Goal: Navigation & Orientation: Understand site structure

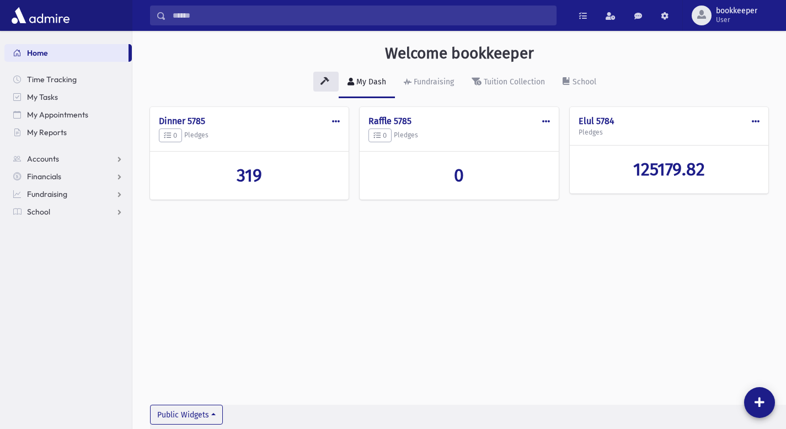
click at [52, 18] on img at bounding box center [40, 15] width 63 height 22
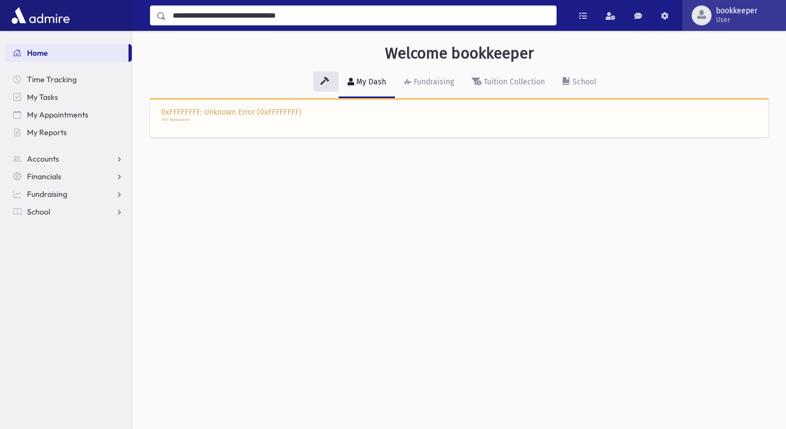
type input "**********"
click at [724, 18] on span "User" at bounding box center [736, 19] width 41 height 9
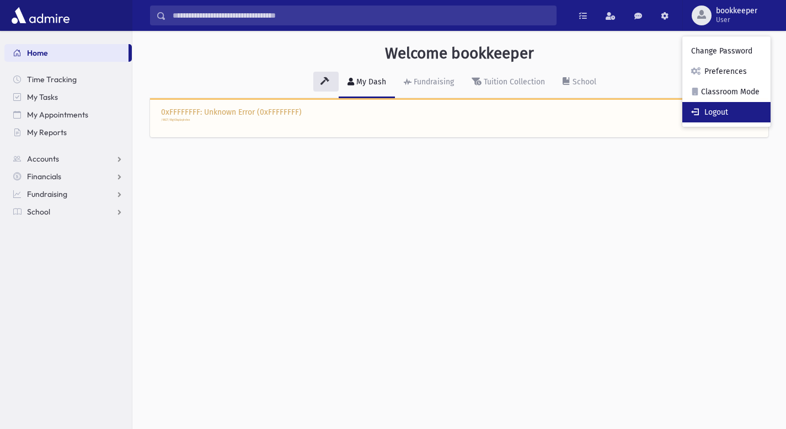
click at [724, 109] on link "Logout" at bounding box center [727, 112] width 88 height 20
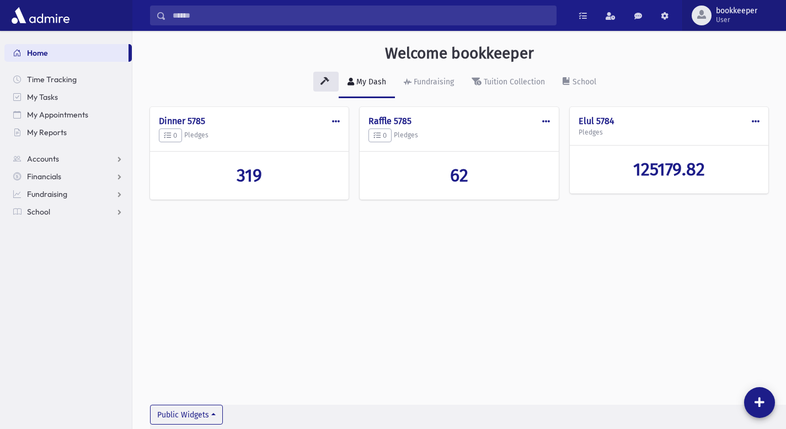
click at [739, 21] on span "User" at bounding box center [736, 19] width 41 height 9
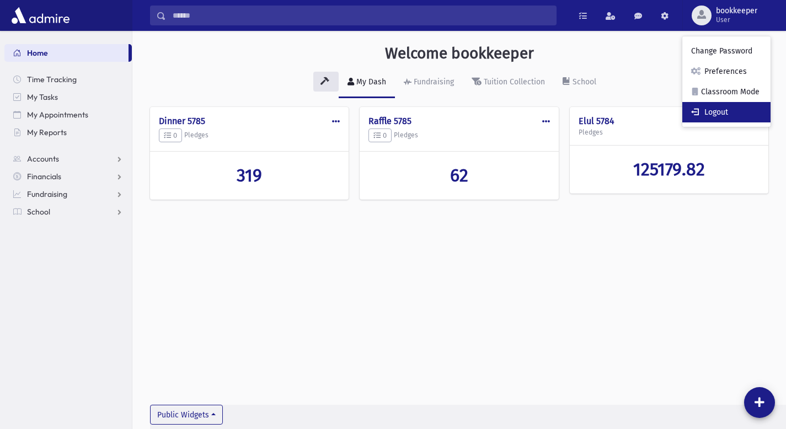
click at [724, 108] on link "Logout" at bounding box center [727, 112] width 88 height 20
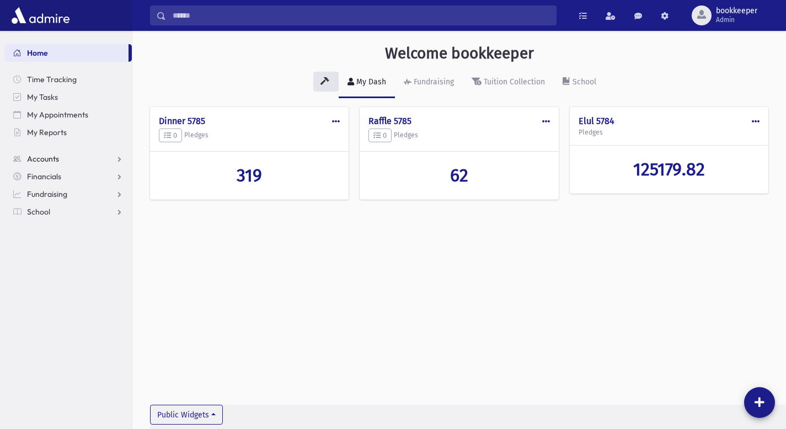
click at [45, 157] on span "Accounts" at bounding box center [43, 159] width 32 height 10
click at [43, 174] on span "Financials" at bounding box center [44, 177] width 34 height 10
click at [44, 194] on span "Fundraising" at bounding box center [47, 194] width 40 height 10
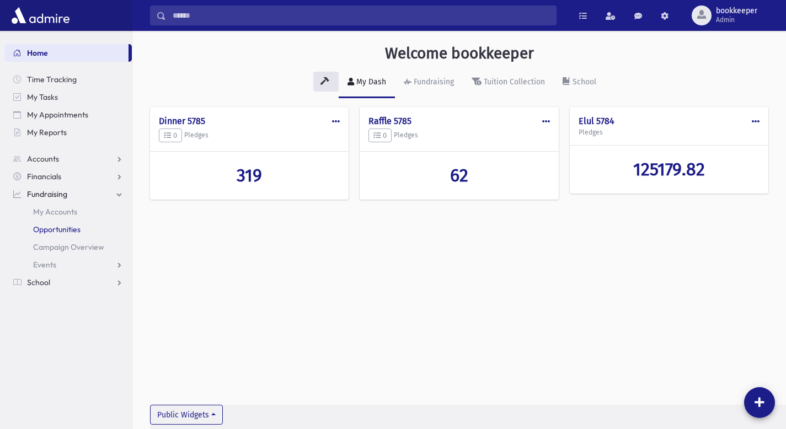
click at [55, 227] on span "Opportunities" at bounding box center [56, 230] width 47 height 10
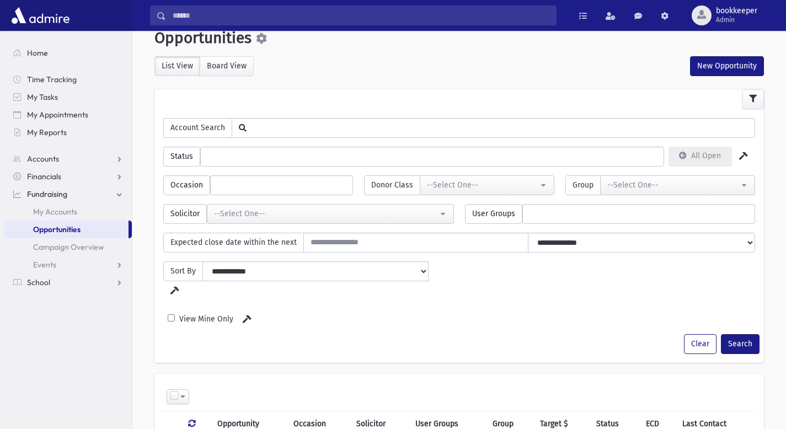
scroll to position [23, 0]
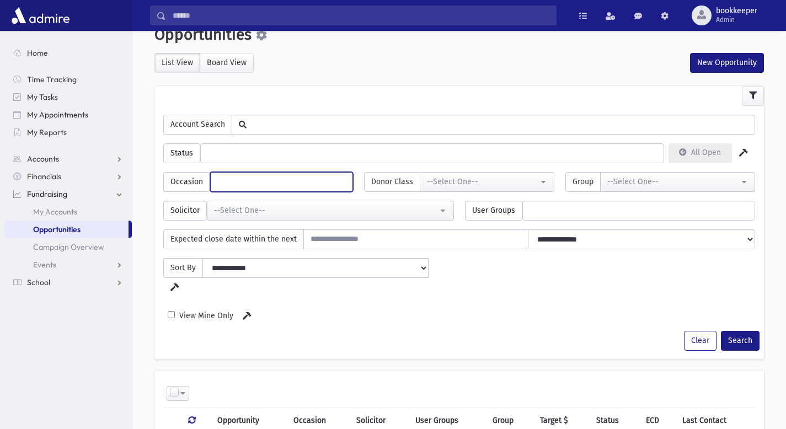
click at [319, 182] on ul at bounding box center [282, 181] width 142 height 17
click at [54, 161] on span "Accounts" at bounding box center [43, 159] width 32 height 10
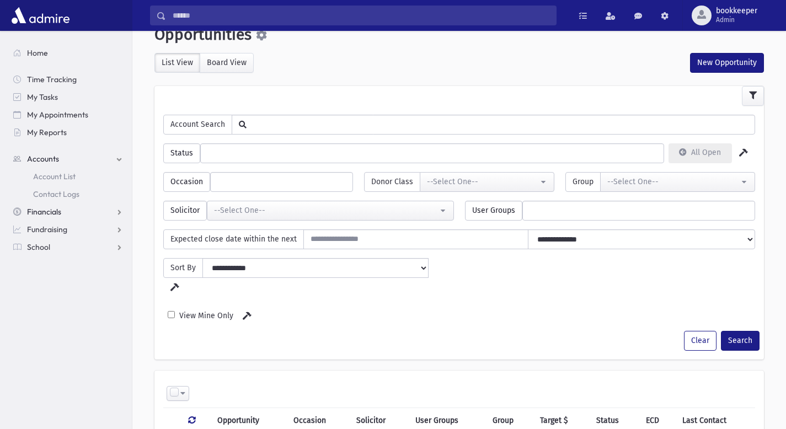
click at [57, 213] on span "Financials" at bounding box center [44, 212] width 34 height 10
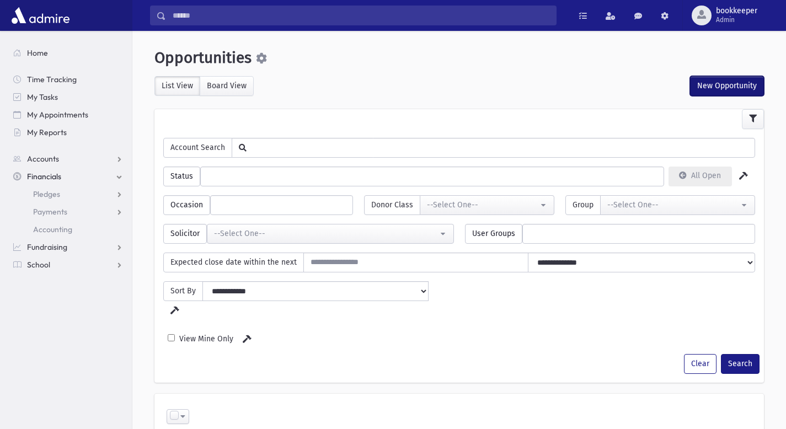
click at [721, 82] on button "New Opportunity" at bounding box center [727, 86] width 74 height 20
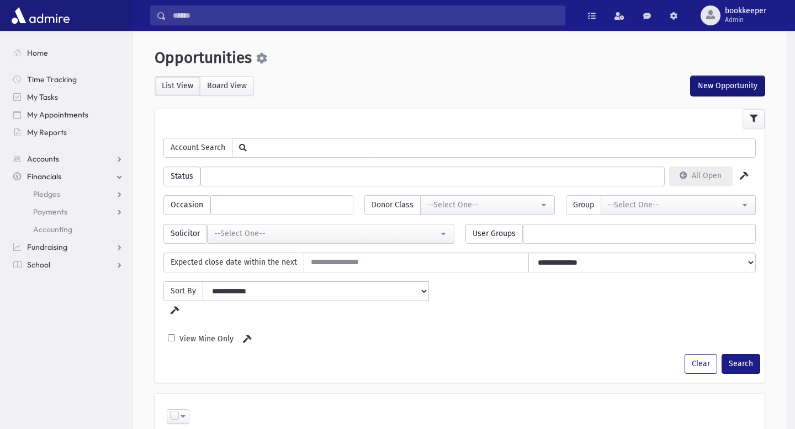
select select "*"
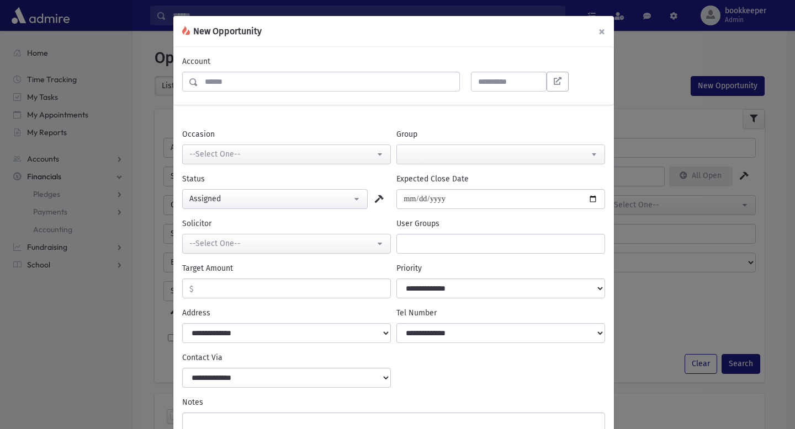
click at [597, 30] on button "×" at bounding box center [601, 31] width 24 height 31
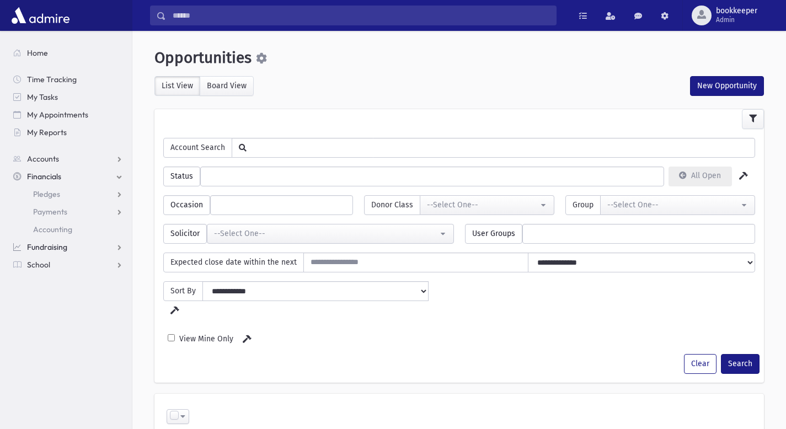
click at [64, 244] on span "Fundraising" at bounding box center [47, 247] width 40 height 10
click at [72, 246] on span "Campaign Overview" at bounding box center [68, 247] width 71 height 10
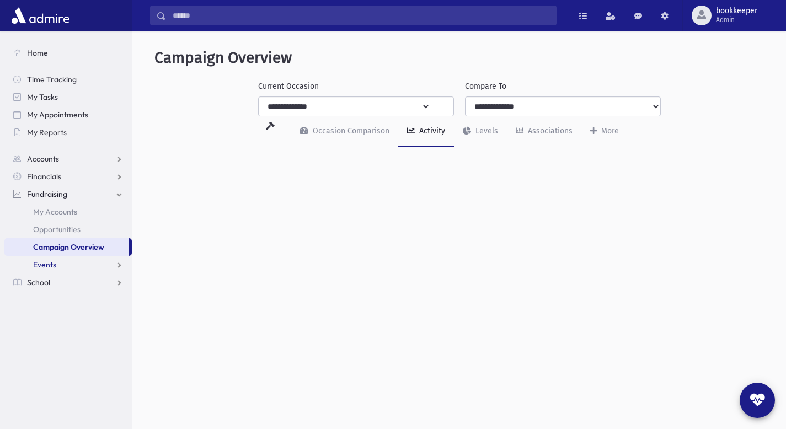
click at [74, 263] on link "Events" at bounding box center [67, 265] width 127 height 18
click at [49, 282] on span "Ads" at bounding box center [48, 283] width 13 height 10
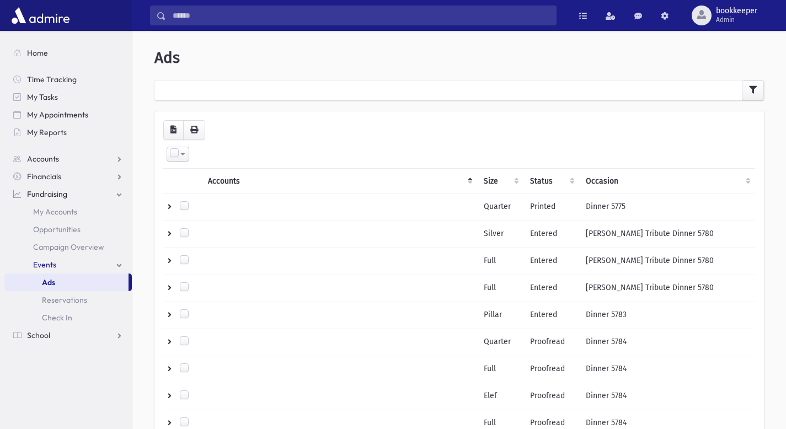
click at [117, 191] on link "Fundraising" at bounding box center [67, 194] width 127 height 18
click at [120, 175] on link "Financials" at bounding box center [67, 177] width 127 height 18
click at [57, 227] on span "Accounting" at bounding box center [52, 230] width 39 height 10
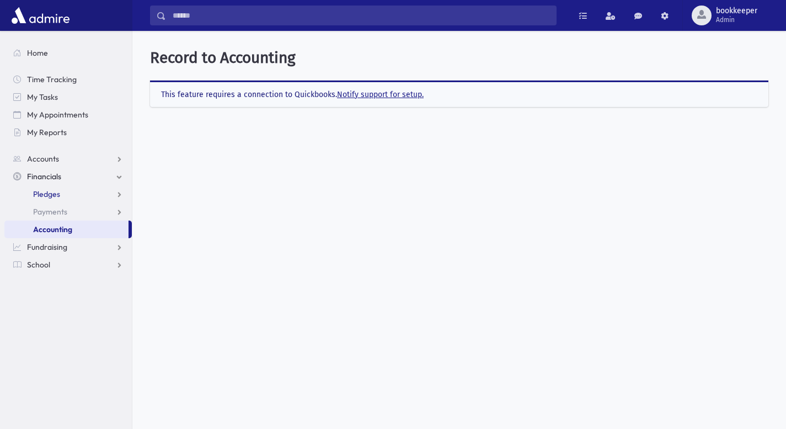
click at [51, 196] on span "Pledges" at bounding box center [46, 194] width 27 height 10
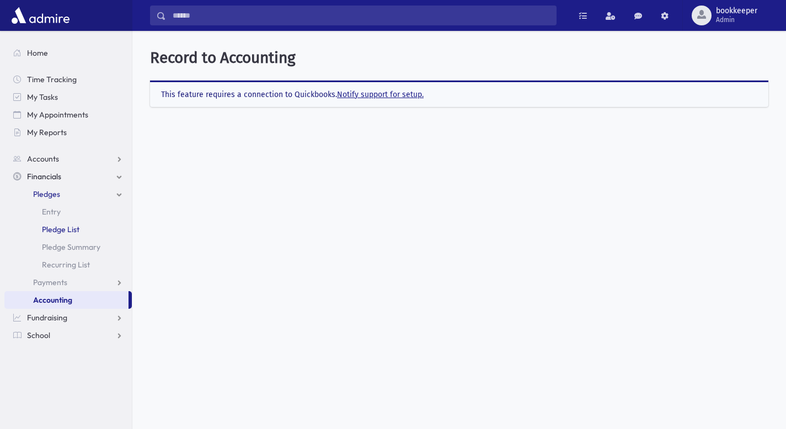
click at [63, 230] on span "Pledge List" at bounding box center [61, 230] width 38 height 10
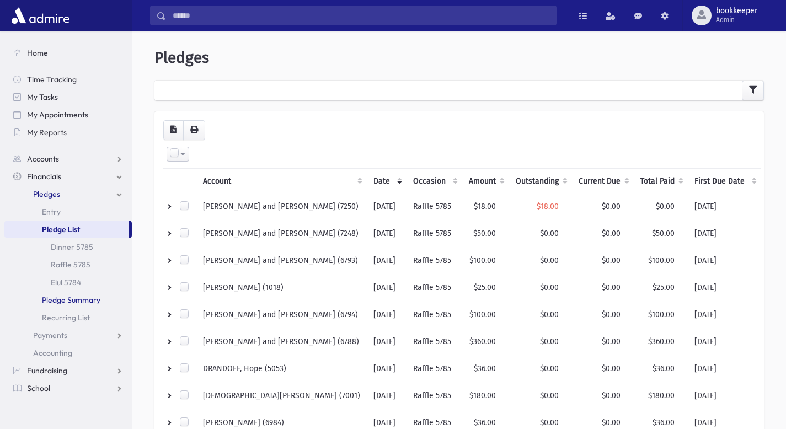
click at [78, 297] on span "Pledge Summary" at bounding box center [71, 300] width 58 height 10
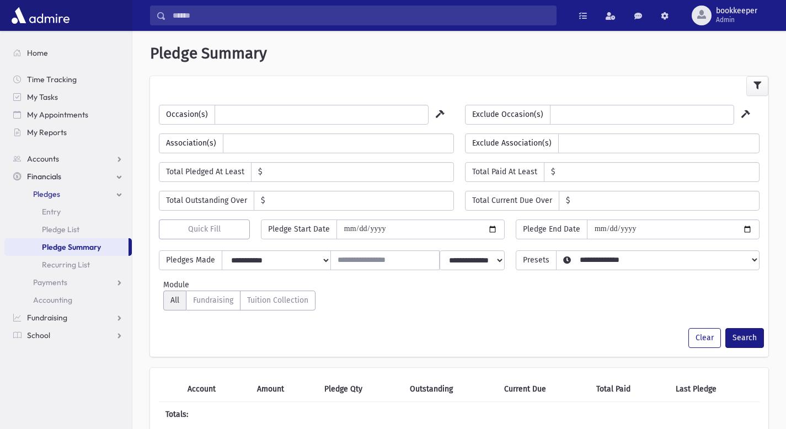
select select
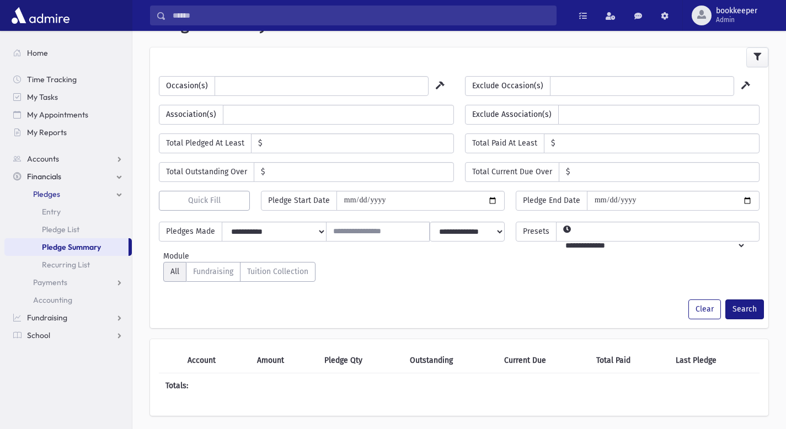
scroll to position [28, 0]
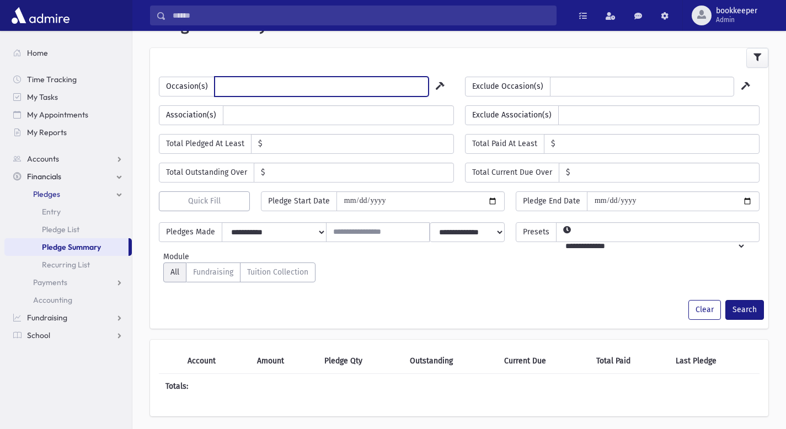
click at [228, 84] on ul at bounding box center [321, 85] width 213 height 17
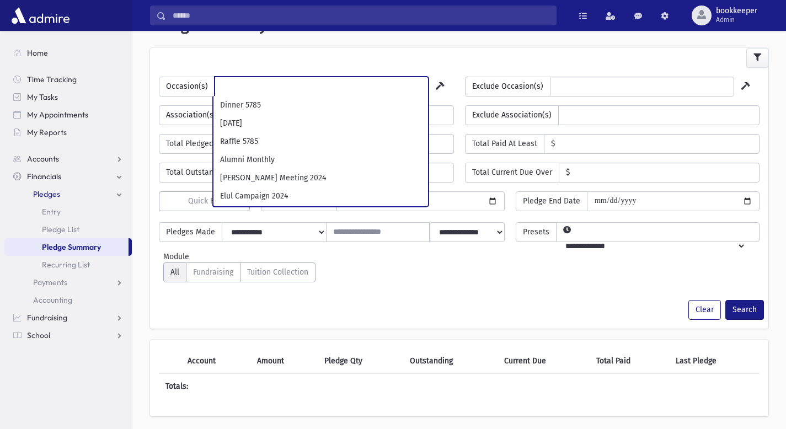
scroll to position [0, 0]
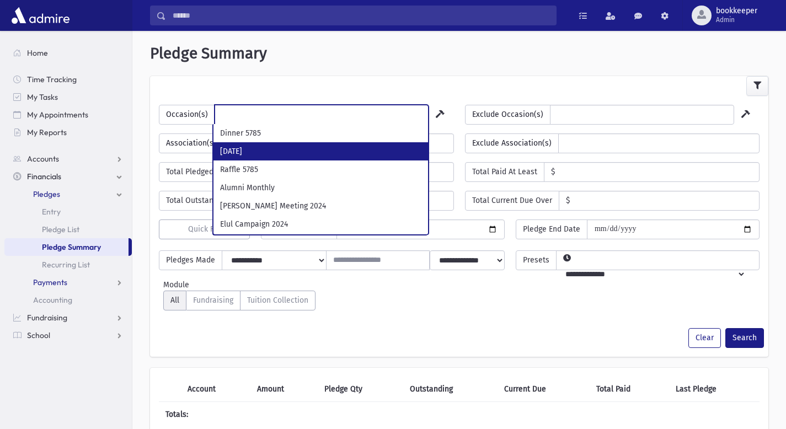
click at [95, 285] on link "Payments" at bounding box center [67, 283] width 127 height 18
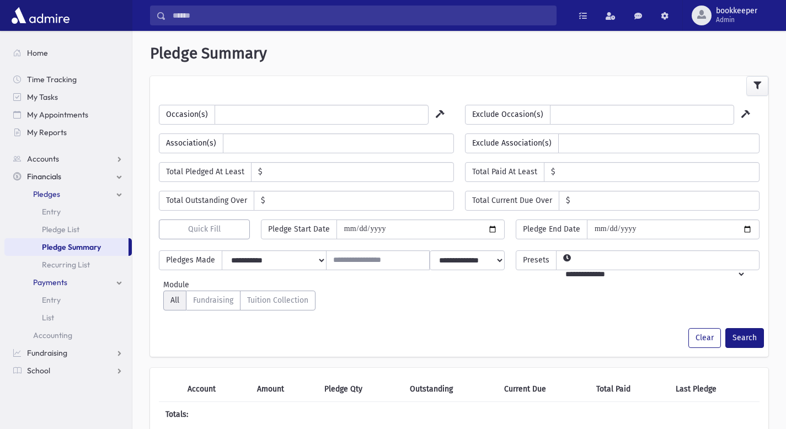
click at [95, 285] on link "Payments" at bounding box center [67, 283] width 127 height 18
click at [93, 320] on link "Fundraising" at bounding box center [67, 318] width 127 height 18
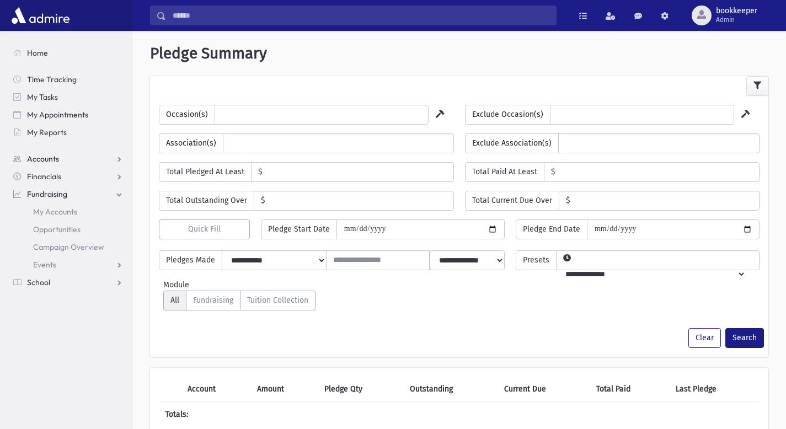
click at [68, 155] on link "Accounts" at bounding box center [67, 159] width 127 height 18
click at [69, 215] on link "Financials" at bounding box center [67, 212] width 127 height 18
click at [91, 189] on link "Pledges" at bounding box center [67, 194] width 127 height 18
click at [116, 320] on link "Fundraising" at bounding box center [67, 318] width 127 height 18
click at [94, 246] on span "Campaign Overview" at bounding box center [68, 247] width 71 height 10
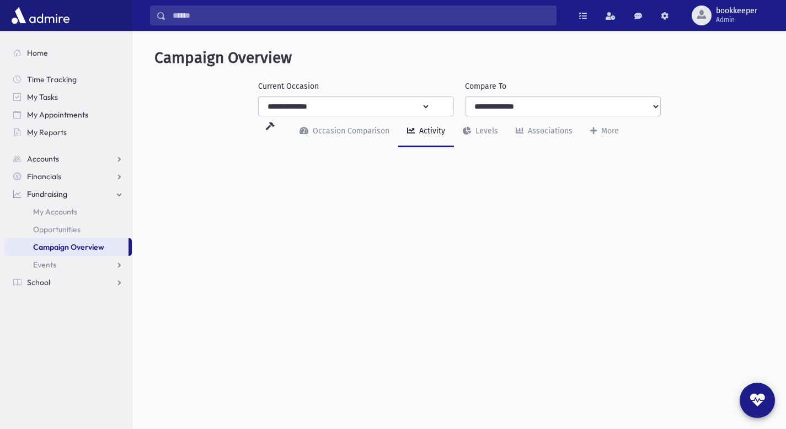
click at [121, 194] on link "Fundraising" at bounding box center [67, 194] width 127 height 18
click at [118, 157] on link "Accounts" at bounding box center [67, 159] width 127 height 18
click at [119, 211] on link "Financials" at bounding box center [67, 212] width 127 height 18
click at [116, 247] on link "Fundraising" at bounding box center [67, 247] width 127 height 18
click at [608, 19] on span at bounding box center [611, 16] width 10 height 8
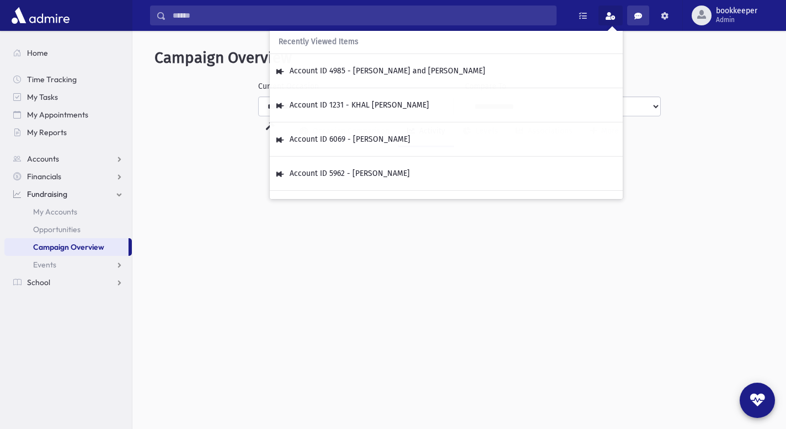
click at [640, 20] on link at bounding box center [638, 16] width 22 height 20
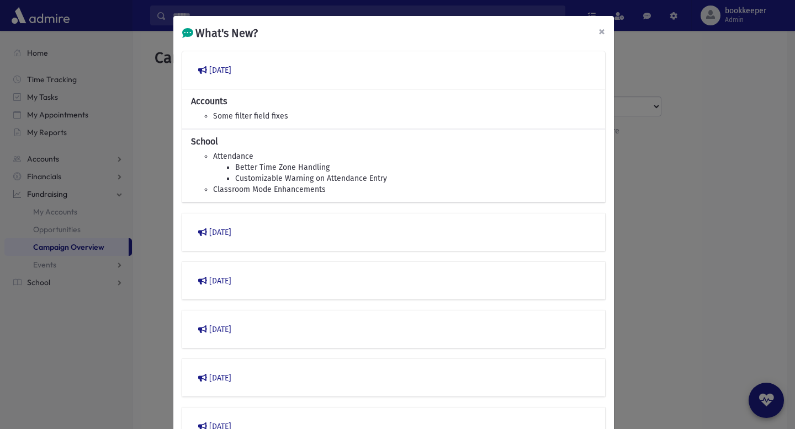
click at [593, 34] on button "×" at bounding box center [601, 31] width 24 height 31
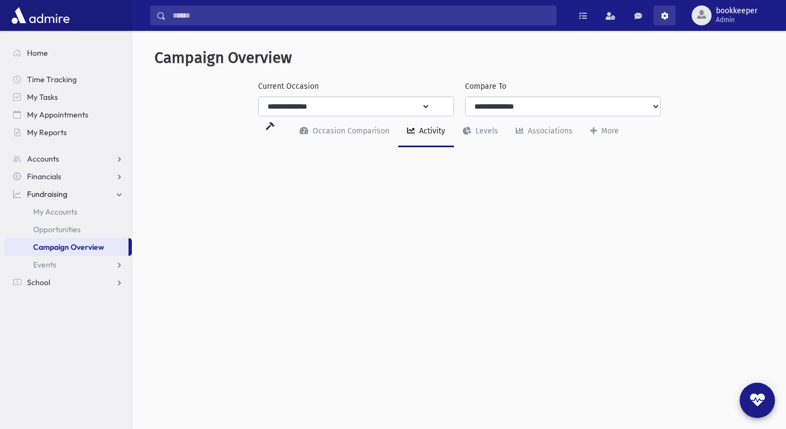
click at [663, 15] on span at bounding box center [665, 16] width 8 height 8
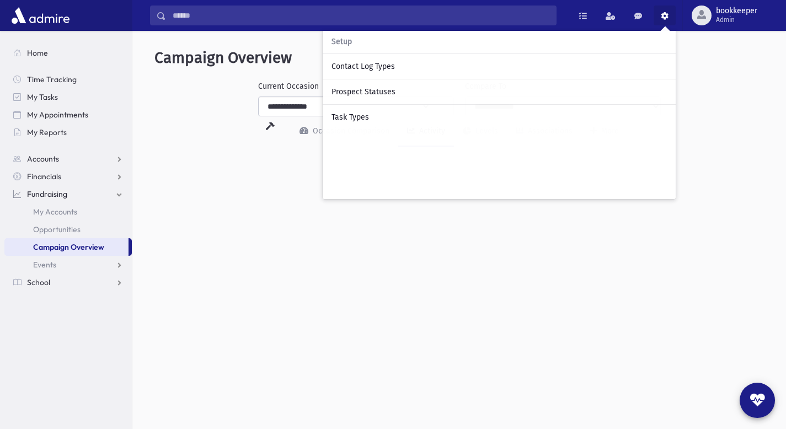
click at [663, 15] on span at bounding box center [665, 16] width 8 height 8
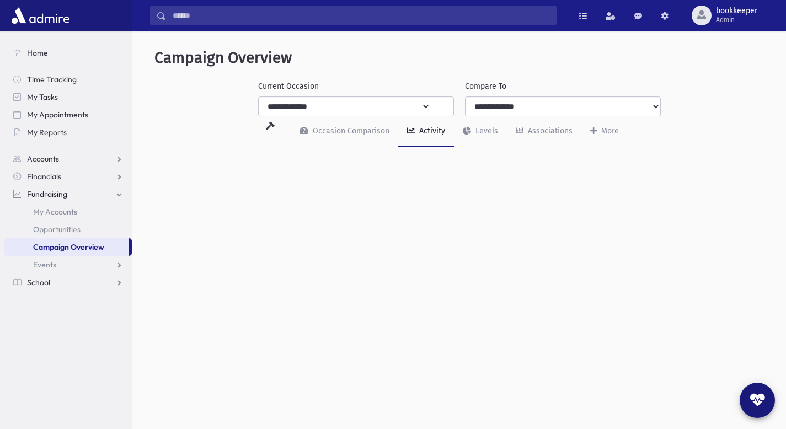
click at [760, 403] on icon "button" at bounding box center [758, 400] width 15 height 11
click at [747, 401] on button "button" at bounding box center [757, 400] width 35 height 35
click at [57, 163] on span "Accounts" at bounding box center [43, 159] width 32 height 10
click at [757, 397] on icon "button" at bounding box center [758, 400] width 15 height 11
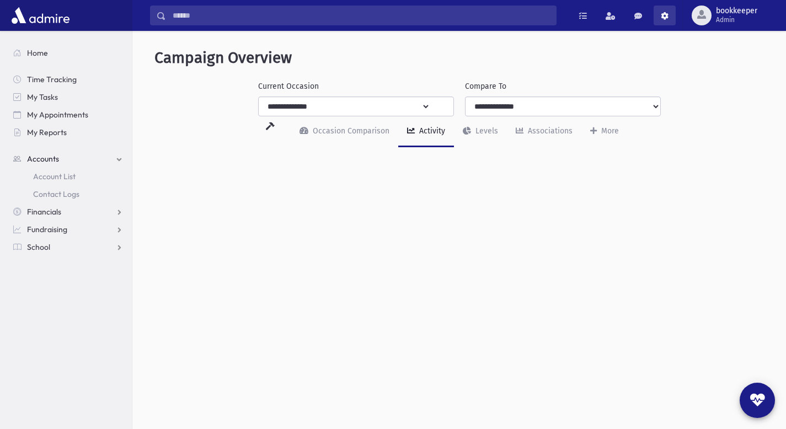
click at [663, 14] on span at bounding box center [665, 16] width 8 height 8
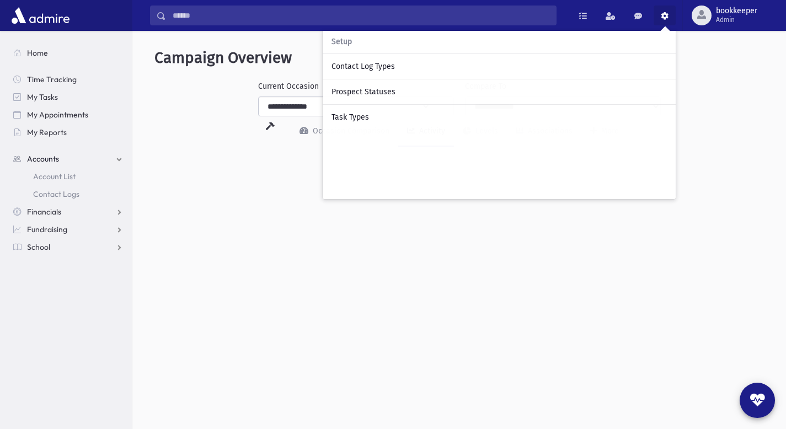
click at [663, 14] on span at bounding box center [665, 16] width 8 height 8
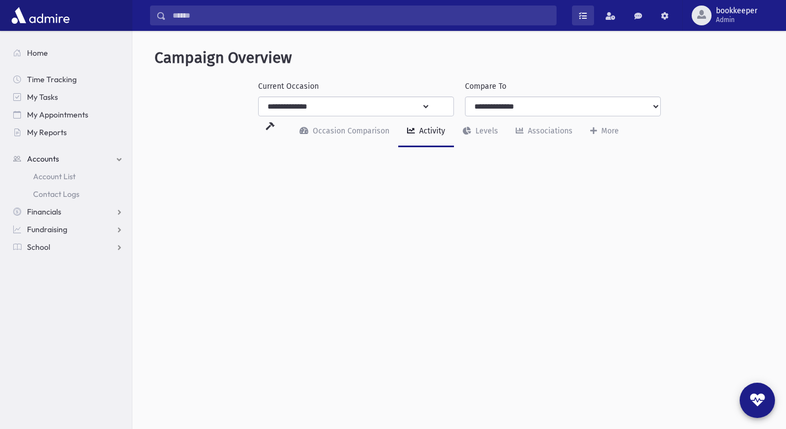
click at [578, 18] on link at bounding box center [583, 16] width 22 height 20
click at [120, 157] on link "Accounts" at bounding box center [67, 159] width 127 height 18
click at [118, 192] on link "Fundraising" at bounding box center [67, 194] width 127 height 18
click at [45, 155] on span "Accounts" at bounding box center [43, 159] width 32 height 10
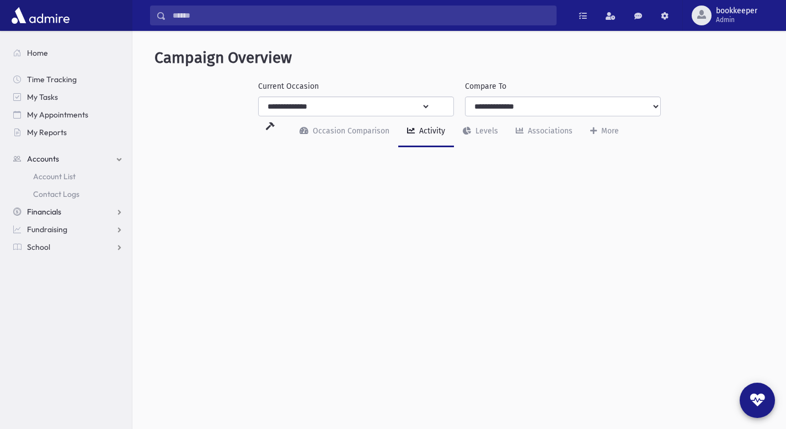
click at [57, 209] on span "Financials" at bounding box center [44, 212] width 34 height 10
click at [93, 268] on link "School" at bounding box center [67, 265] width 127 height 18
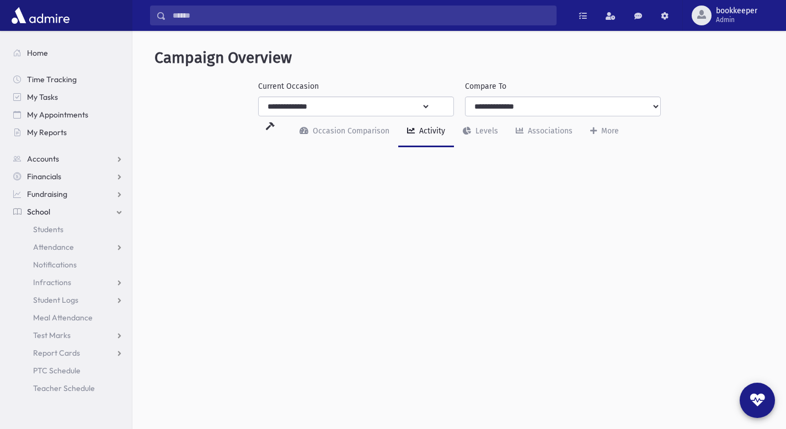
click at [77, 210] on link "School" at bounding box center [67, 212] width 127 height 18
